Goal: Use online tool/utility: Utilize a website feature to perform a specific function

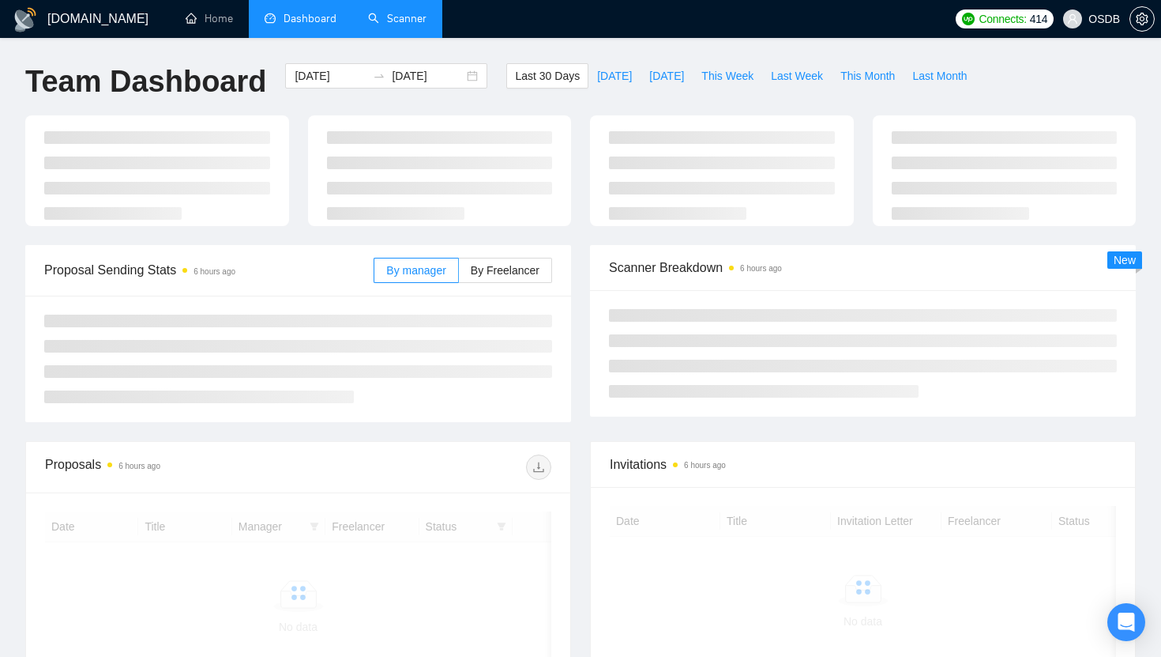
click at [403, 19] on link "Scanner" at bounding box center [397, 18] width 58 height 13
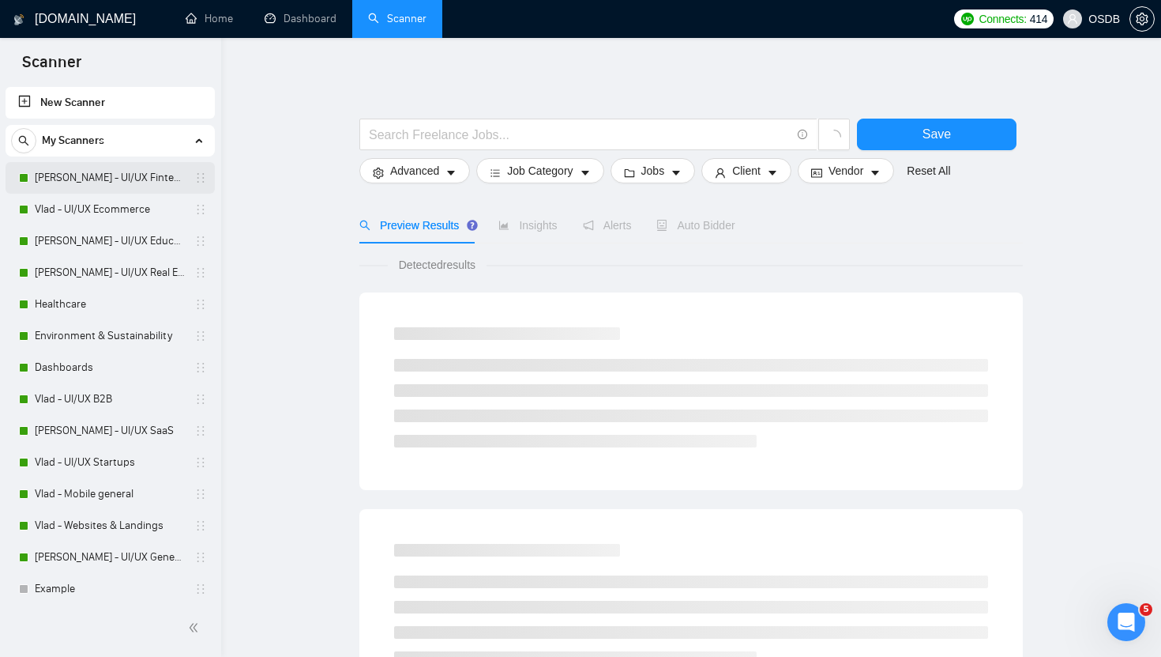
click at [100, 182] on link "[PERSON_NAME] - UI/UX Fintech" at bounding box center [110, 178] width 150 height 32
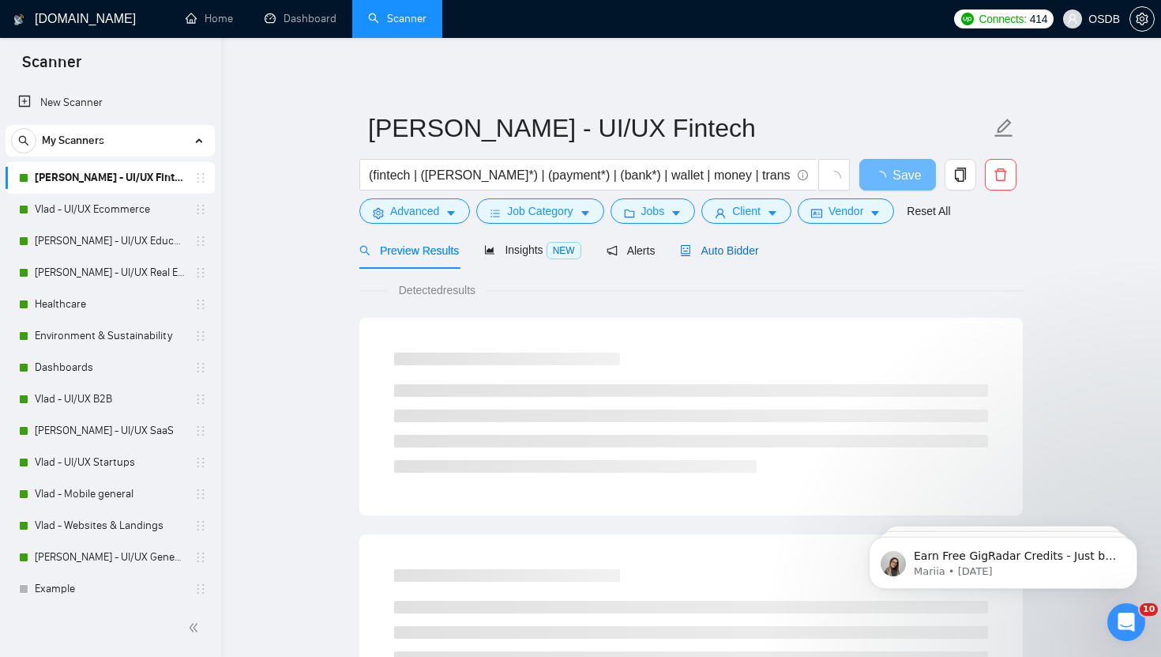
click at [757, 254] on span "Auto Bidder" at bounding box center [719, 250] width 78 height 13
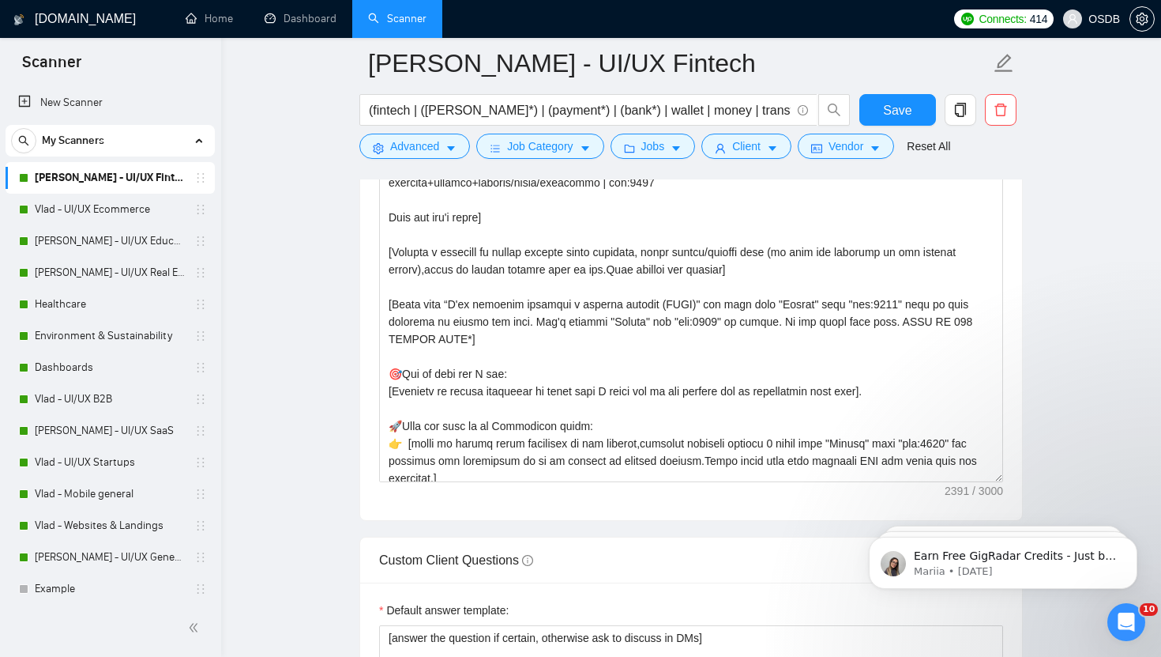
scroll to position [269, 0]
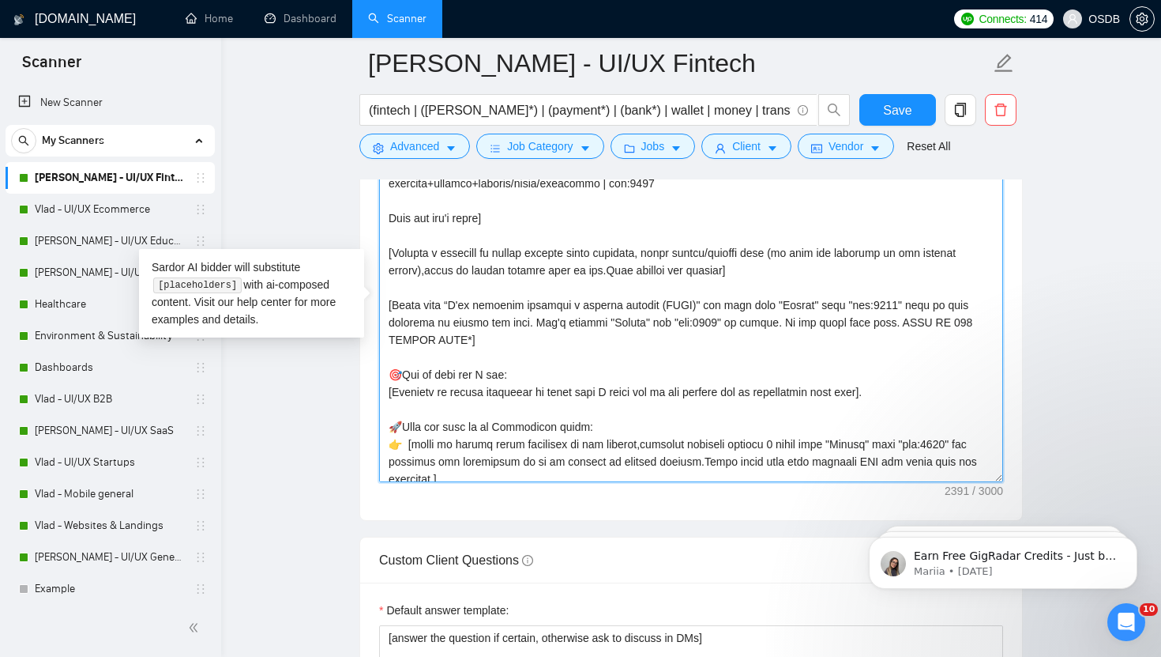
drag, startPoint x: 383, startPoint y: 394, endPoint x: 923, endPoint y: 401, distance: 539.6
click at [924, 401] on textarea "Cover letter template:" at bounding box center [691, 304] width 624 height 356
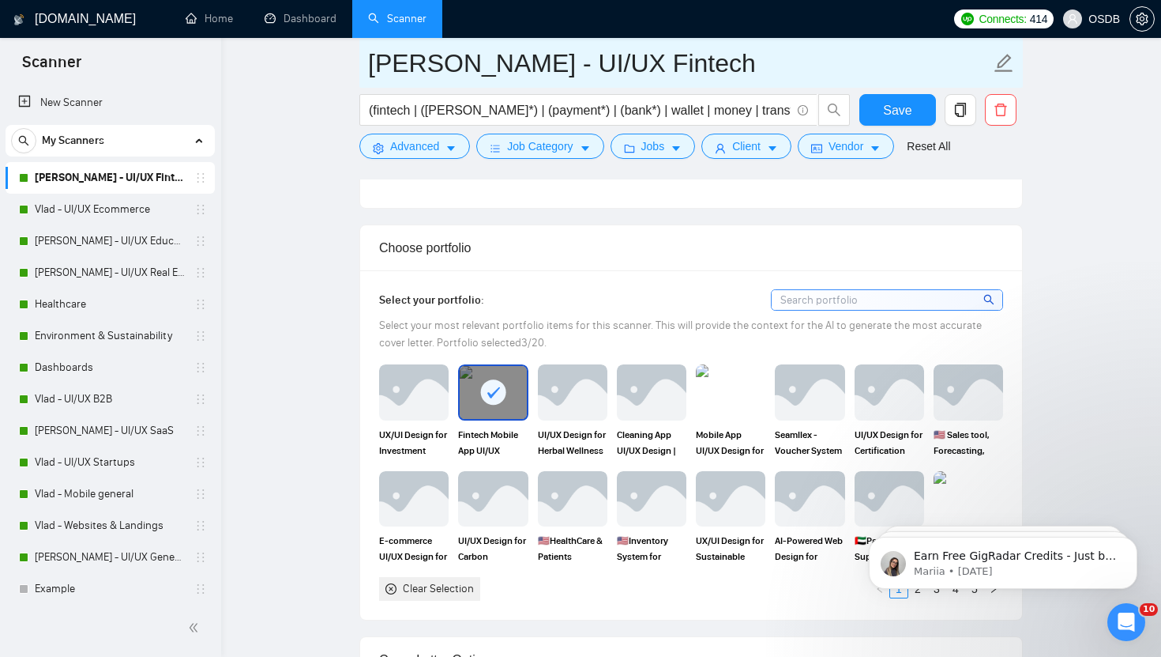
scroll to position [1218, 0]
